Goal: Register for event/course

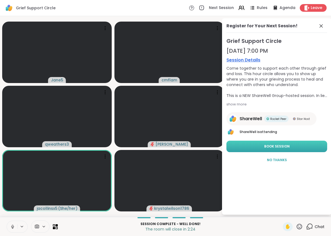
click at [284, 146] on span "Book Session" at bounding box center [276, 146] width 25 height 5
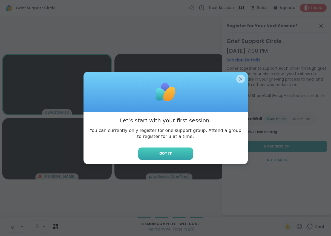
click at [174, 154] on button "Got it" at bounding box center [165, 154] width 55 height 12
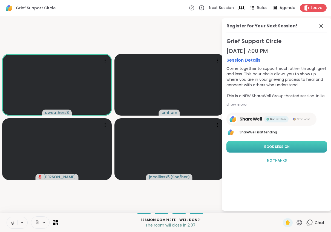
click at [294, 147] on button "Book Session" at bounding box center [276, 146] width 101 height 11
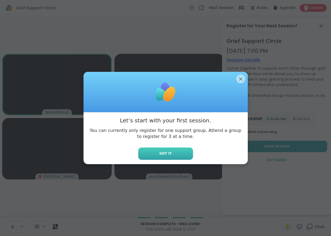
click at [168, 152] on span "Got it" at bounding box center [165, 153] width 12 height 5
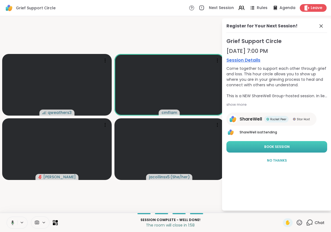
click at [290, 146] on span "Book Session" at bounding box center [276, 146] width 25 height 5
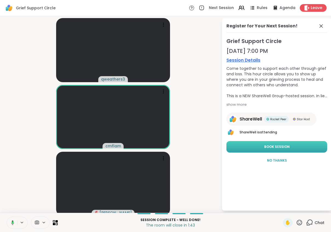
click at [290, 146] on span "Book Session" at bounding box center [276, 146] width 25 height 5
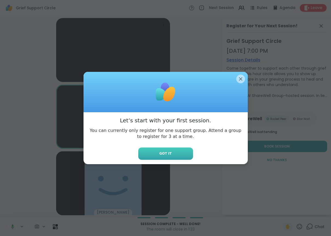
click at [174, 154] on button "Got it" at bounding box center [165, 154] width 55 height 12
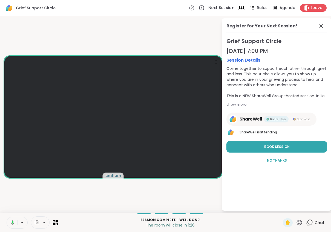
click at [223, 7] on span "Next Session" at bounding box center [221, 8] width 26 height 6
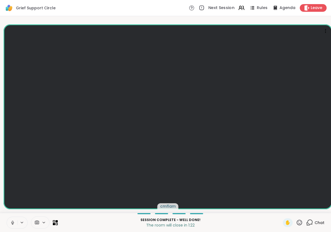
click at [220, 8] on span "Next Session" at bounding box center [221, 8] width 26 height 6
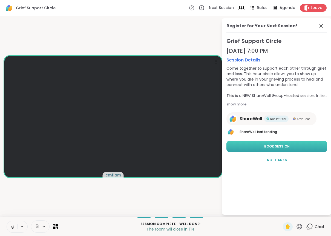
click at [299, 146] on button "Book Session" at bounding box center [276, 146] width 101 height 11
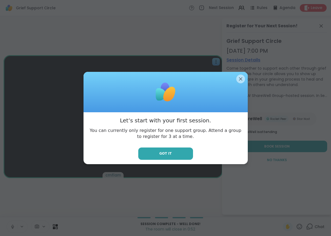
drag, startPoint x: 177, startPoint y: 154, endPoint x: 179, endPoint y: 151, distance: 3.9
click at [178, 154] on button "Got it" at bounding box center [165, 154] width 55 height 12
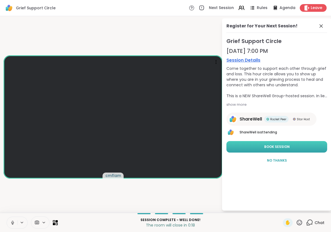
click at [256, 146] on button "Book Session" at bounding box center [276, 146] width 101 height 11
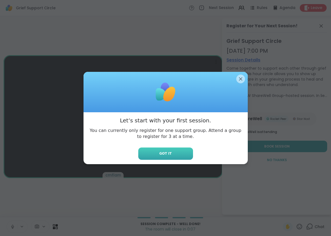
click at [176, 154] on button "Got it" at bounding box center [165, 154] width 55 height 12
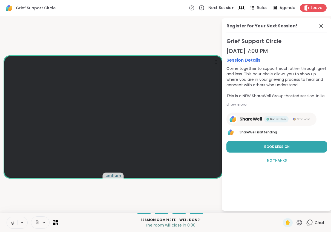
click at [221, 7] on span "Next Session" at bounding box center [221, 8] width 26 height 6
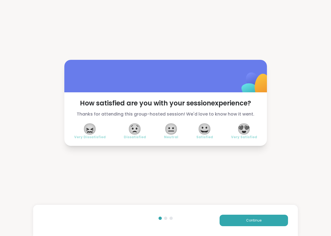
click at [244, 129] on span "😍" at bounding box center [244, 129] width 14 height 10
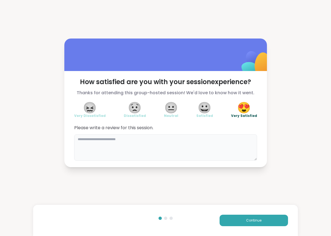
click at [86, 139] on textarea at bounding box center [165, 148] width 183 height 26
type textarea "**********"
click at [239, 187] on div "**********" at bounding box center [165, 103] width 331 height 206
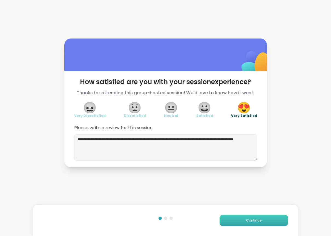
click at [253, 221] on span "Continue" at bounding box center [253, 220] width 15 height 5
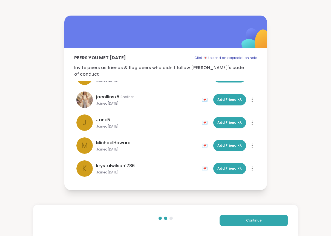
scroll to position [62, 0]
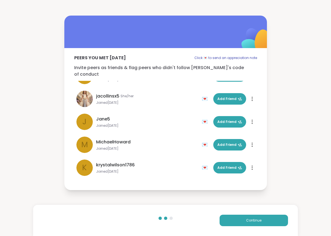
click at [290, 143] on div "Peers you met today Click 💌 to send an appreciation note Invite peers as friend…" at bounding box center [165, 103] width 331 height 206
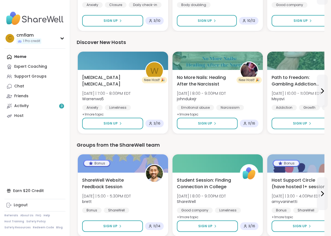
scroll to position [354, 0]
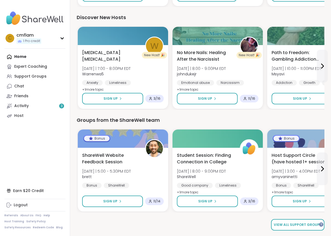
click at [304, 225] on span "View all support groups" at bounding box center [298, 225] width 48 height 5
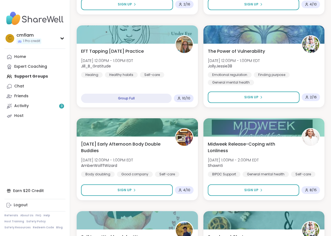
scroll to position [1549, 0]
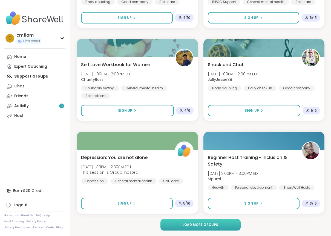
click at [230, 225] on button "Load more groups" at bounding box center [200, 224] width 80 height 11
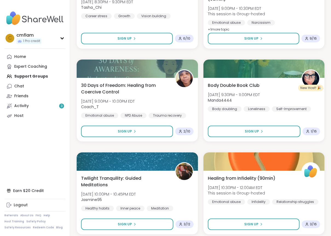
scroll to position [3224, 0]
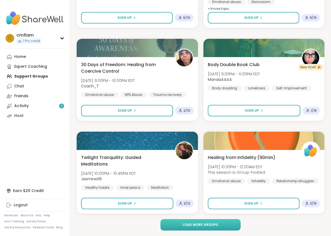
click at [230, 223] on button "Load more groups" at bounding box center [200, 224] width 80 height 11
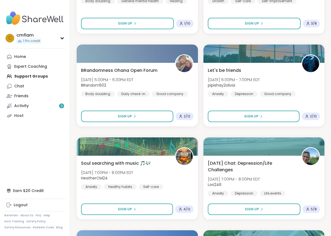
scroll to position [4898, 0]
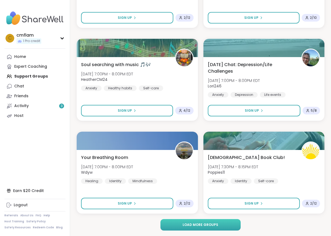
click at [212, 225] on span "Load more groups" at bounding box center [201, 225] width 36 height 5
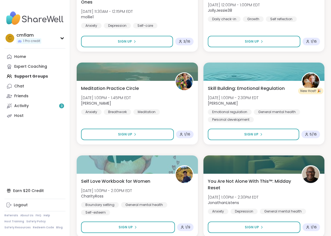
scroll to position [6573, 0]
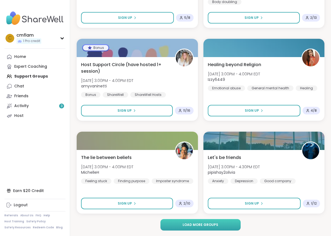
click at [206, 227] on span "Load more groups" at bounding box center [201, 225] width 36 height 5
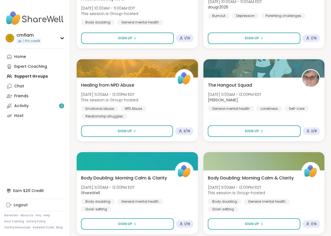
scroll to position [8248, 0]
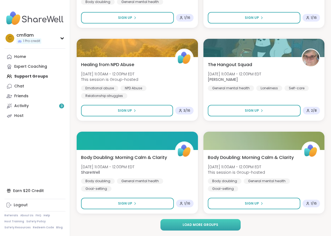
click at [186, 226] on span "Load more groups" at bounding box center [201, 225] width 36 height 5
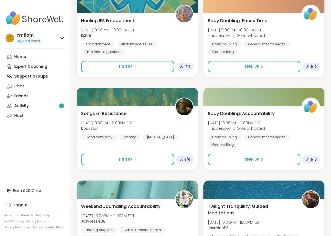
scroll to position [9923, 0]
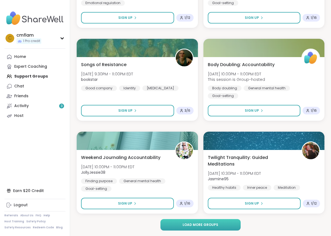
click at [227, 227] on button "Load more groups" at bounding box center [200, 224] width 80 height 11
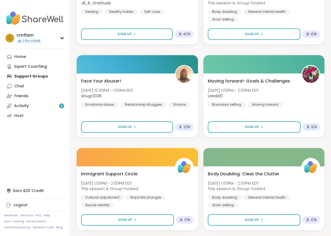
scroll to position [10758, 0]
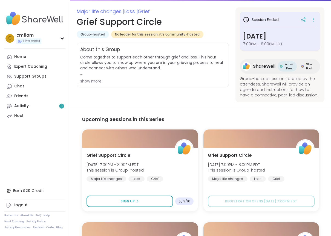
scroll to position [71, 0]
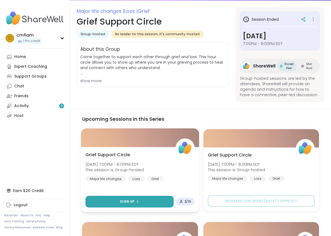
click at [127, 202] on span "Sign Up" at bounding box center [127, 202] width 15 height 5
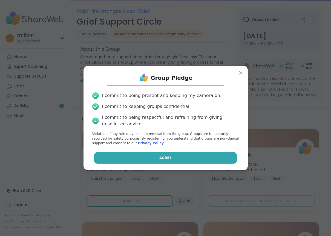
click at [166, 158] on span "Agree" at bounding box center [165, 158] width 12 height 5
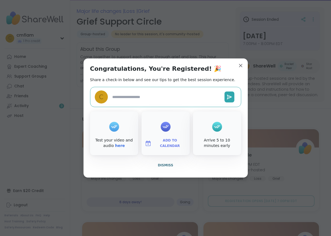
type textarea "*"
click at [163, 144] on span "Add to Calendar" at bounding box center [170, 143] width 33 height 11
click at [160, 131] on button "Yahoo!" at bounding box center [166, 130] width 42 height 12
